Goal: Task Accomplishment & Management: Manage account settings

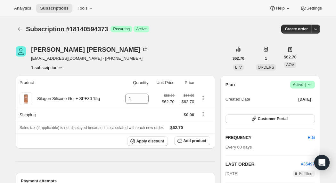
click at [310, 88] on icon at bounding box center [309, 85] width 6 height 6
click at [308, 108] on span "Cancel subscription" at bounding box center [300, 108] width 36 height 5
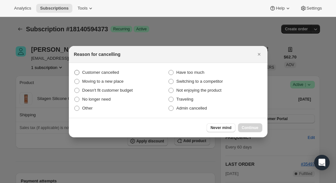
click at [119, 74] on span "Customer cancelled" at bounding box center [100, 72] width 37 height 5
click at [75, 70] on input "Customer cancelled" at bounding box center [74, 70] width 0 height 0
radio input "true"
click at [170, 75] on span ":rbk:" at bounding box center [171, 73] width 6 height 6
click at [169, 70] on input "Have too much" at bounding box center [168, 70] width 0 height 0
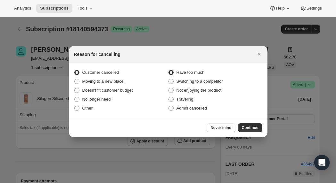
radio input "true"
radio input "false"
click at [243, 126] on span "Continue" at bounding box center [250, 127] width 17 height 5
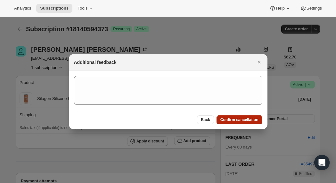
click at [242, 120] on span "Confirm cancellation" at bounding box center [239, 119] width 38 height 5
